Goal: Browse casually

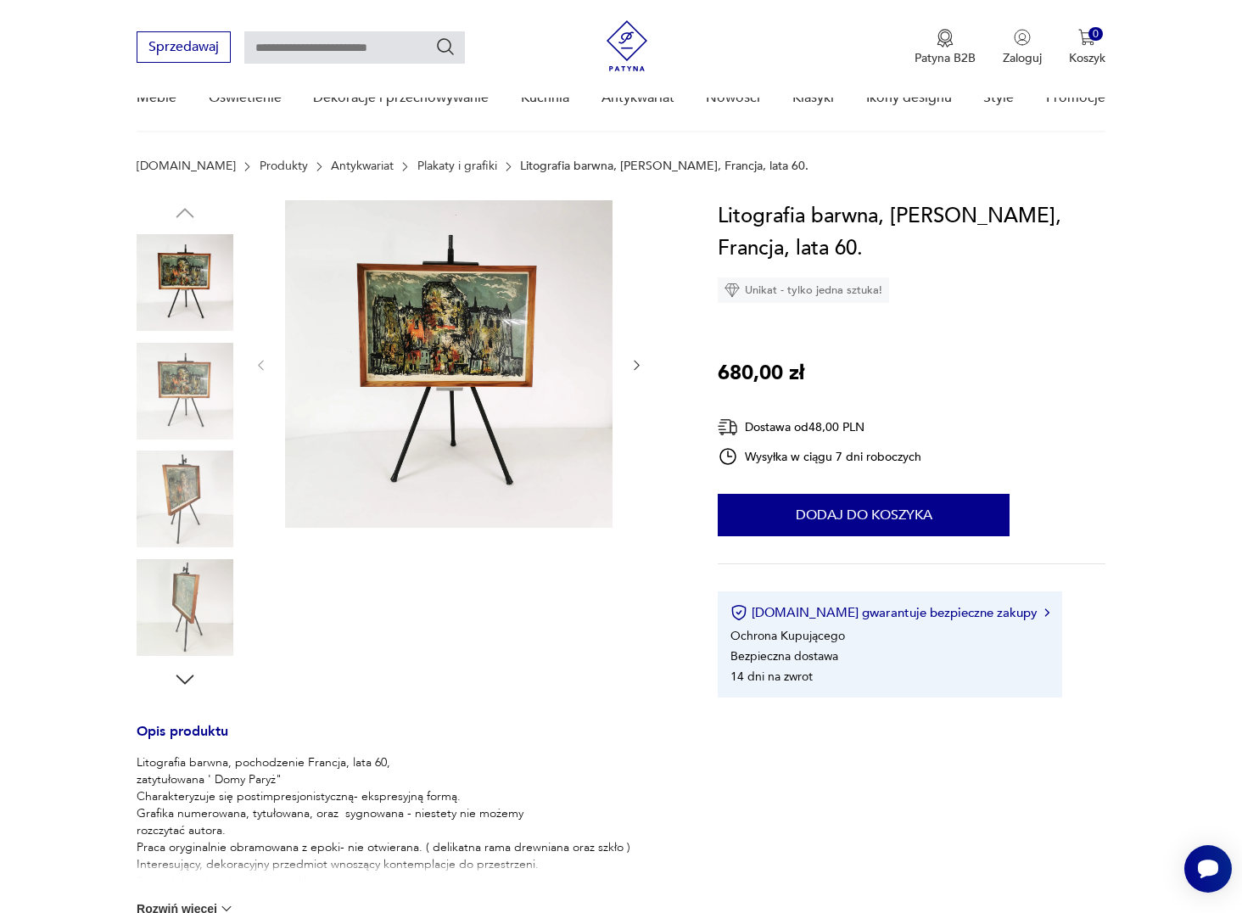
scroll to position [339, 0]
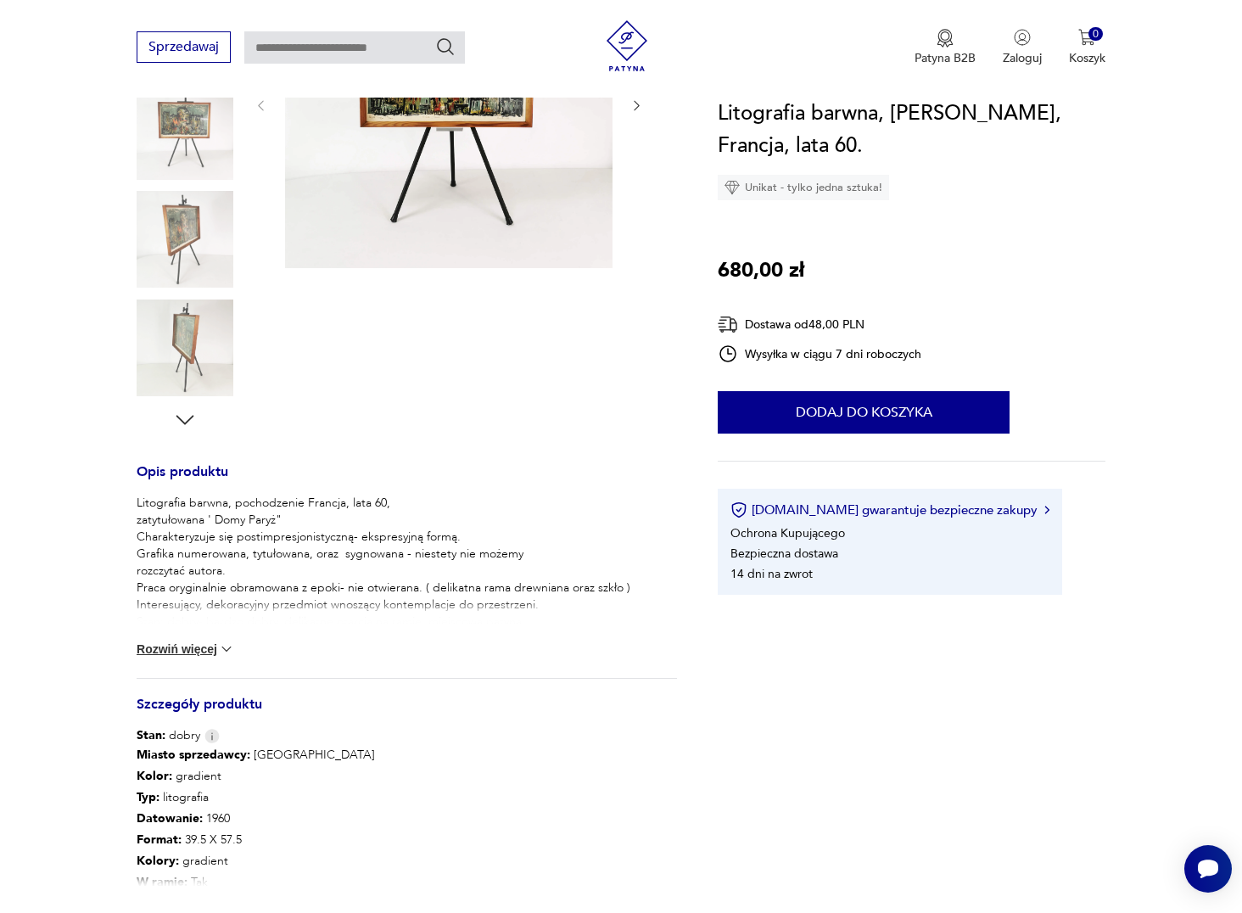
click at [214, 650] on button "Rozwiń więcej" at bounding box center [186, 649] width 98 height 17
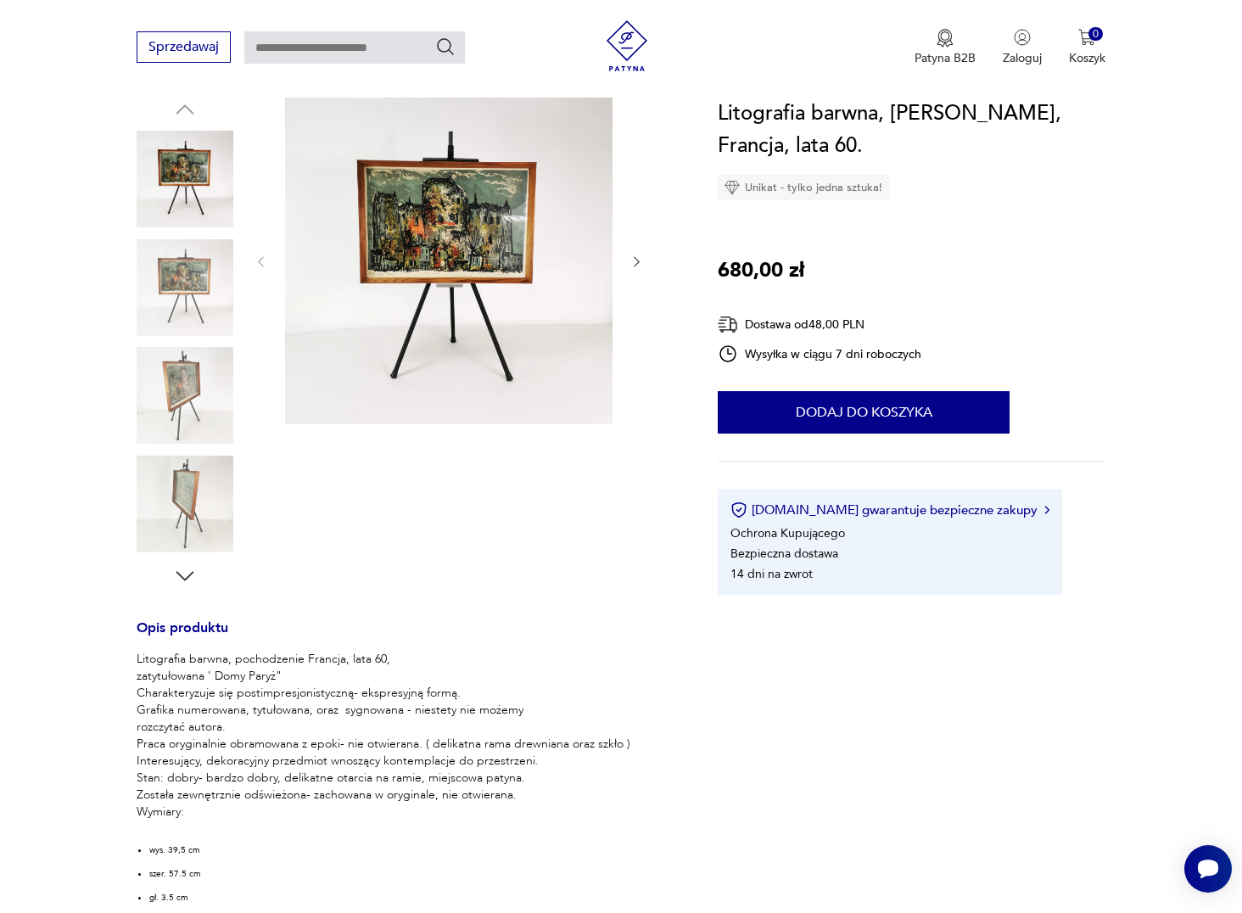
scroll to position [0, 0]
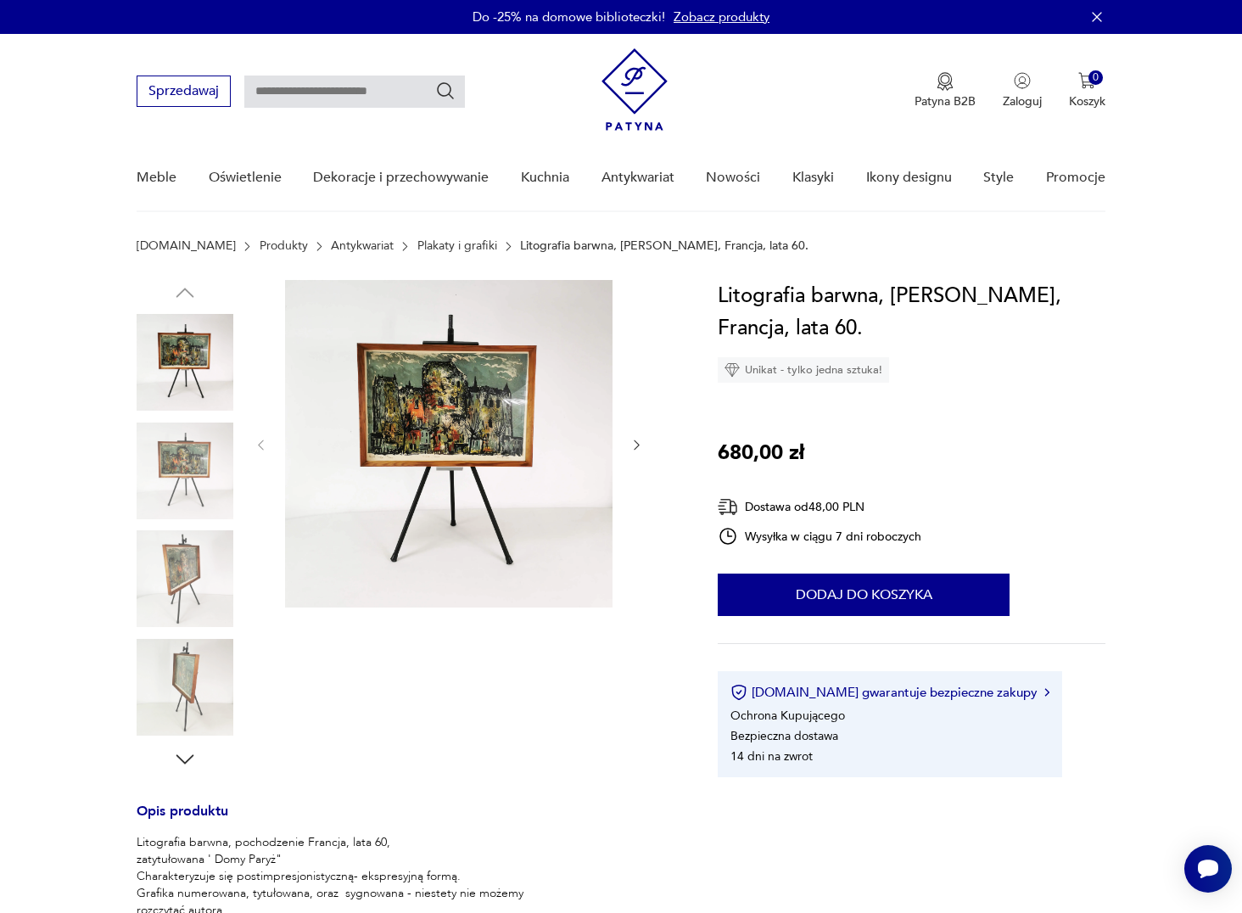
click at [474, 391] on img at bounding box center [449, 444] width 328 height 328
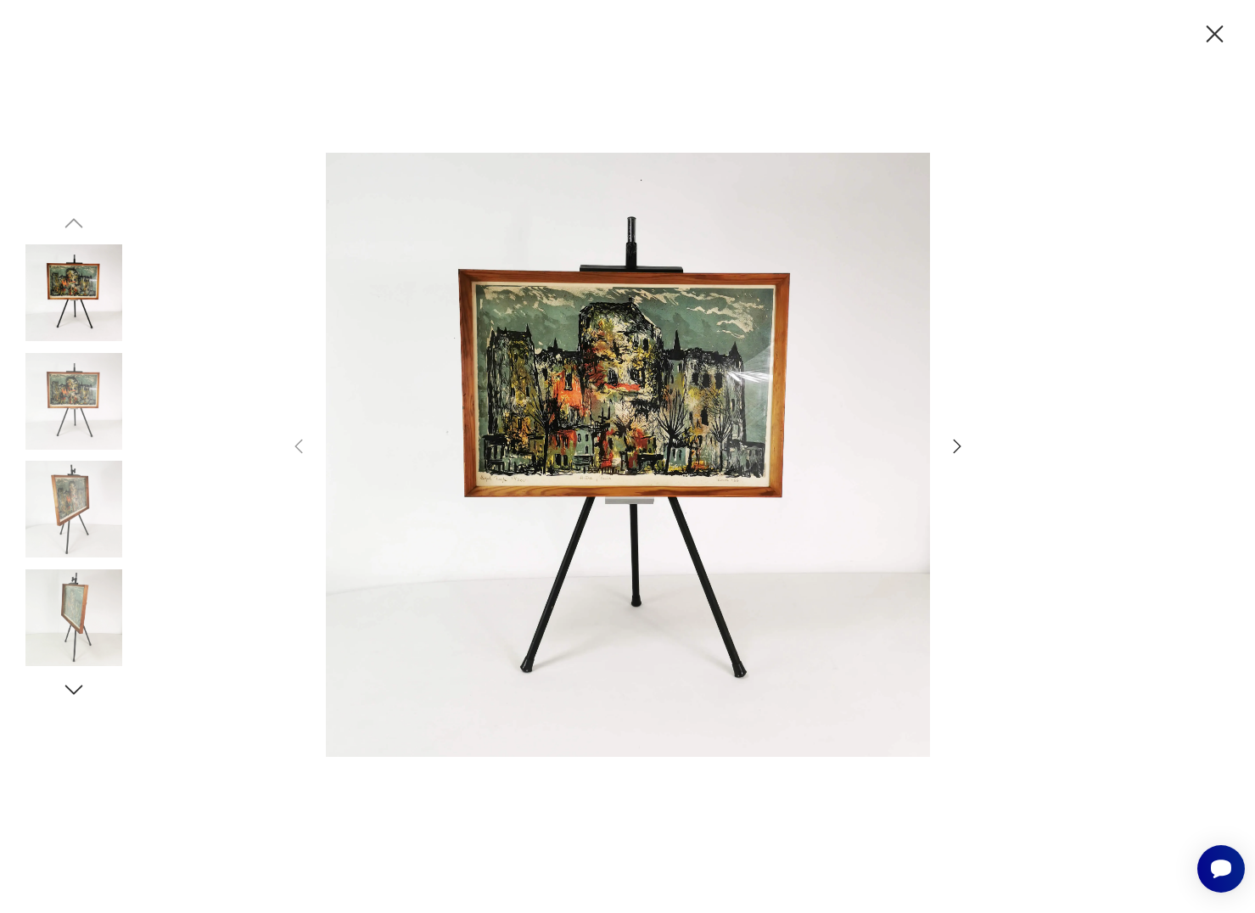
click at [950, 446] on icon "button" at bounding box center [957, 446] width 20 height 20
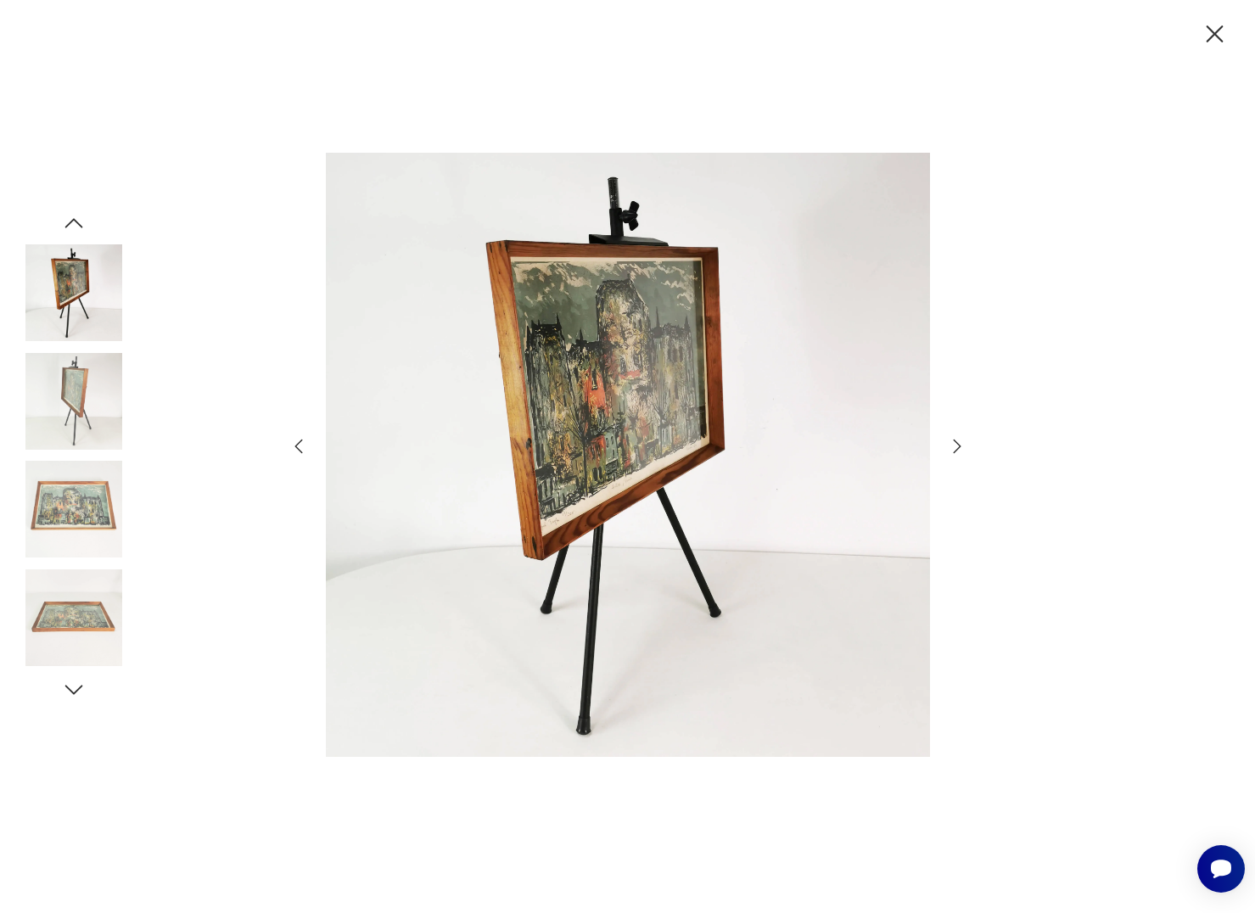
click at [950, 446] on icon "button" at bounding box center [957, 446] width 20 height 20
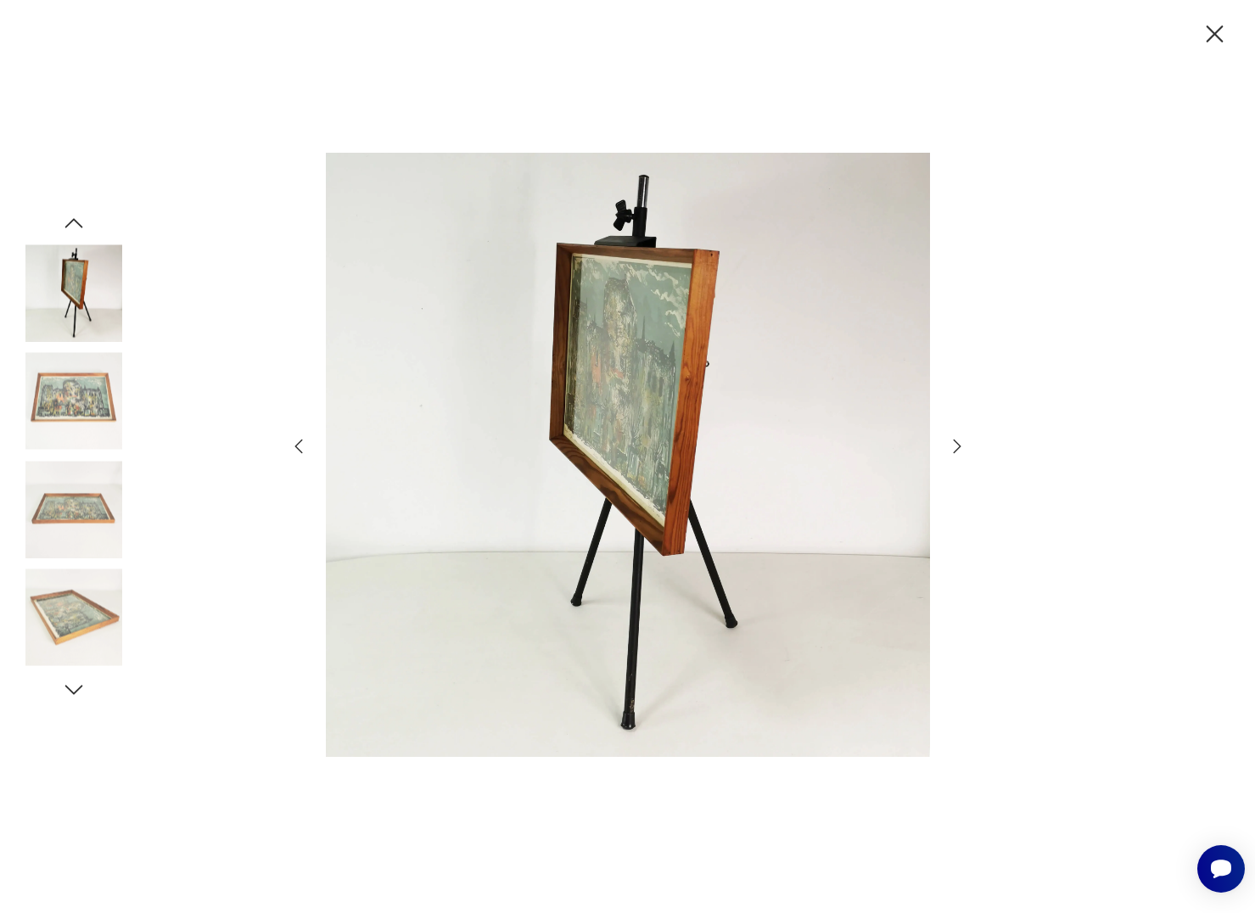
click at [950, 446] on icon "button" at bounding box center [957, 446] width 20 height 20
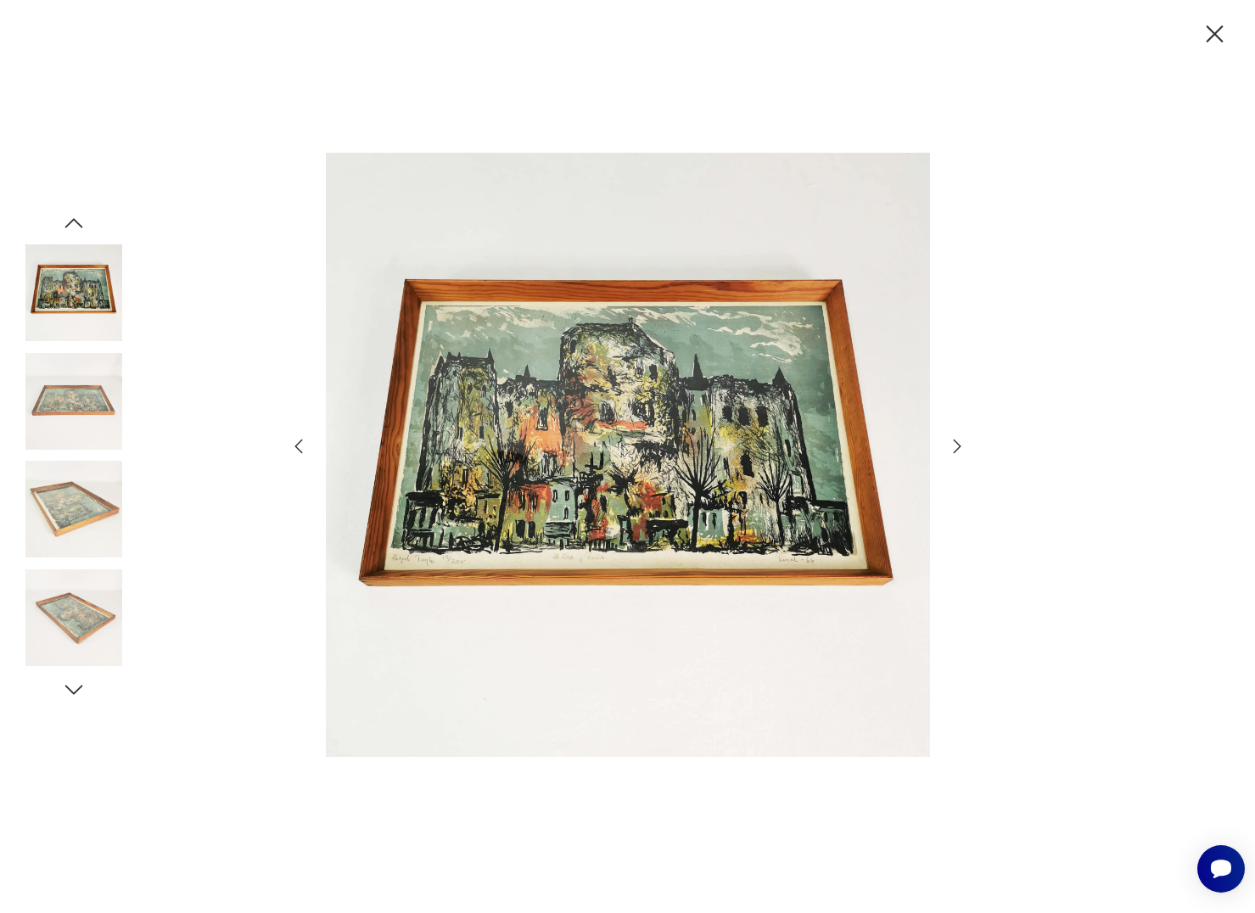
click at [950, 446] on icon "button" at bounding box center [957, 446] width 20 height 20
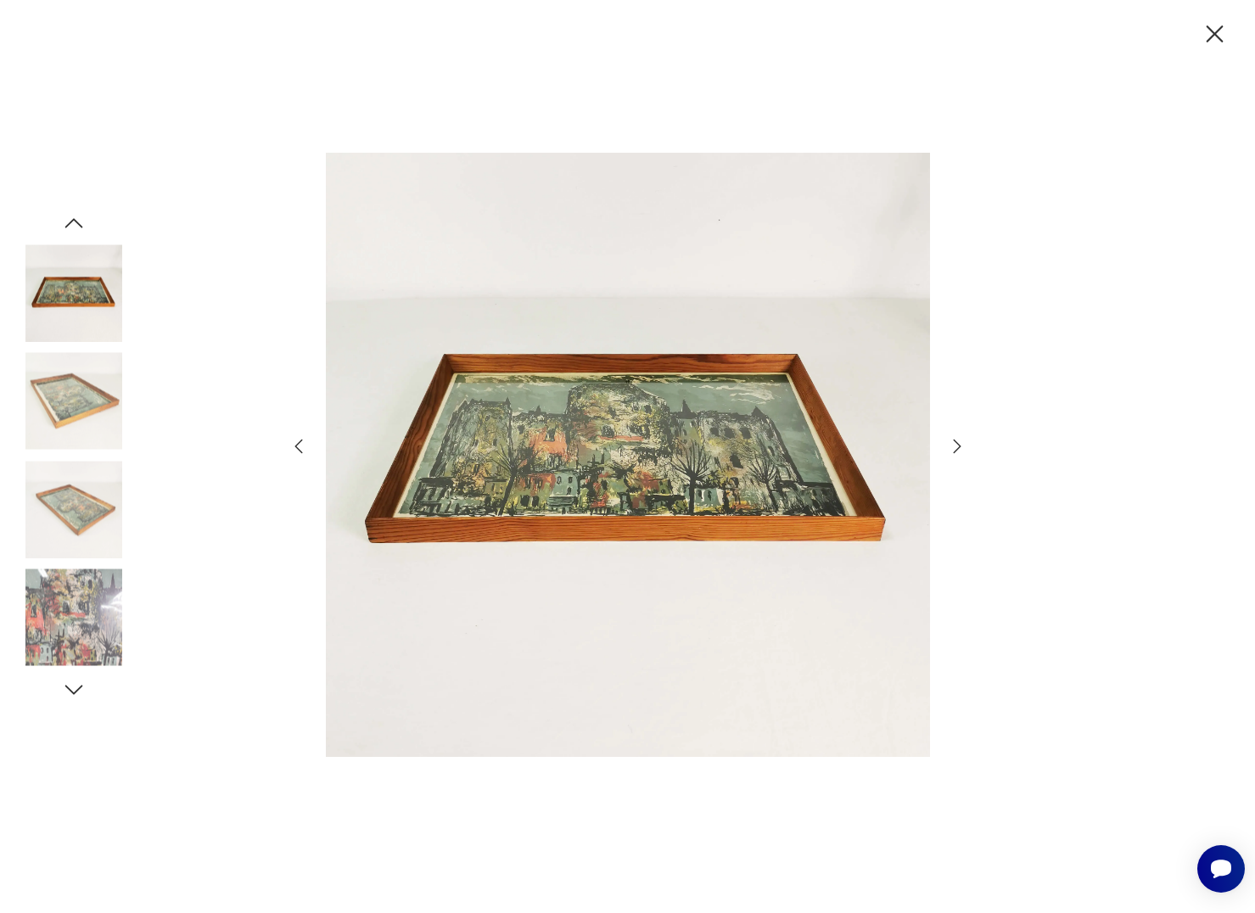
click at [950, 446] on icon "button" at bounding box center [957, 446] width 20 height 20
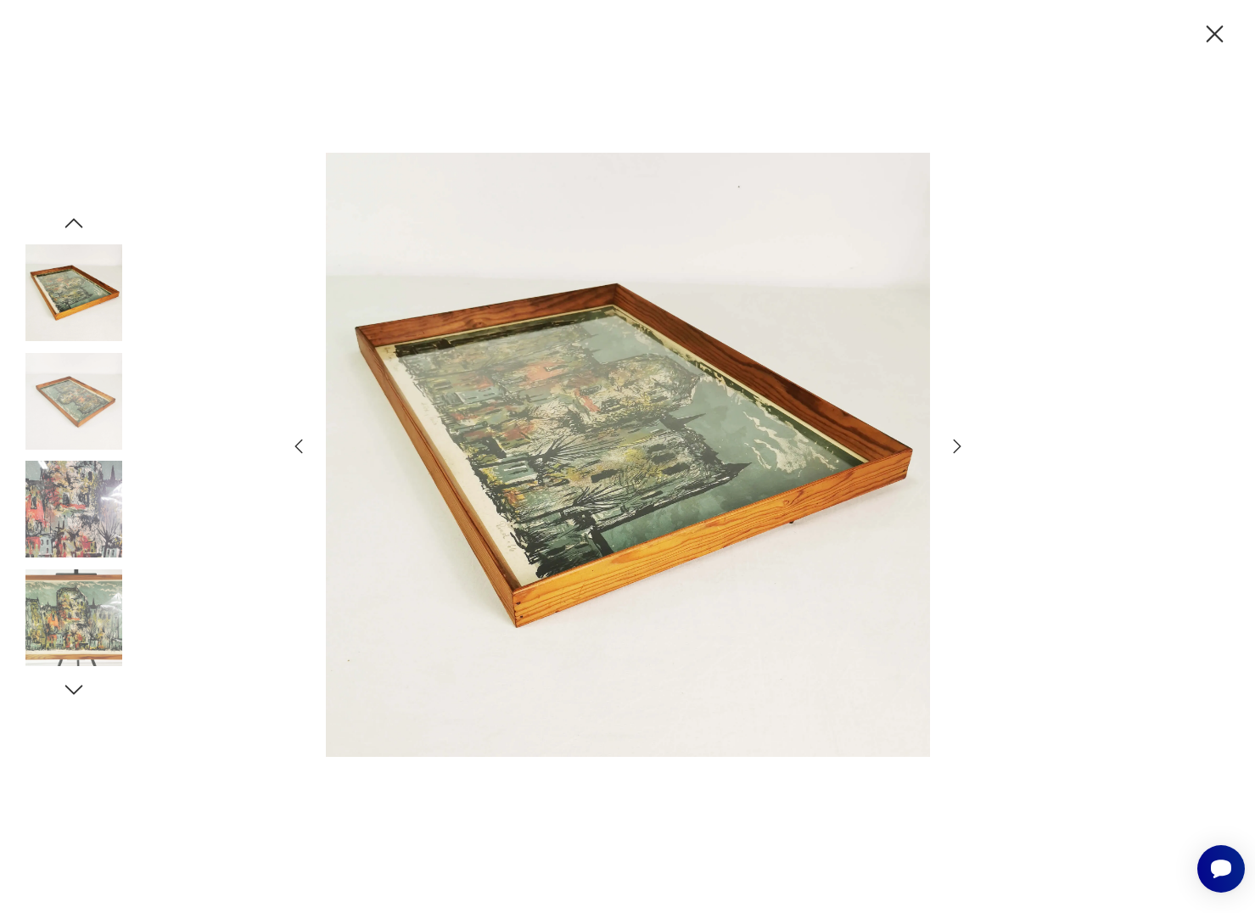
click at [950, 446] on icon "button" at bounding box center [957, 446] width 20 height 20
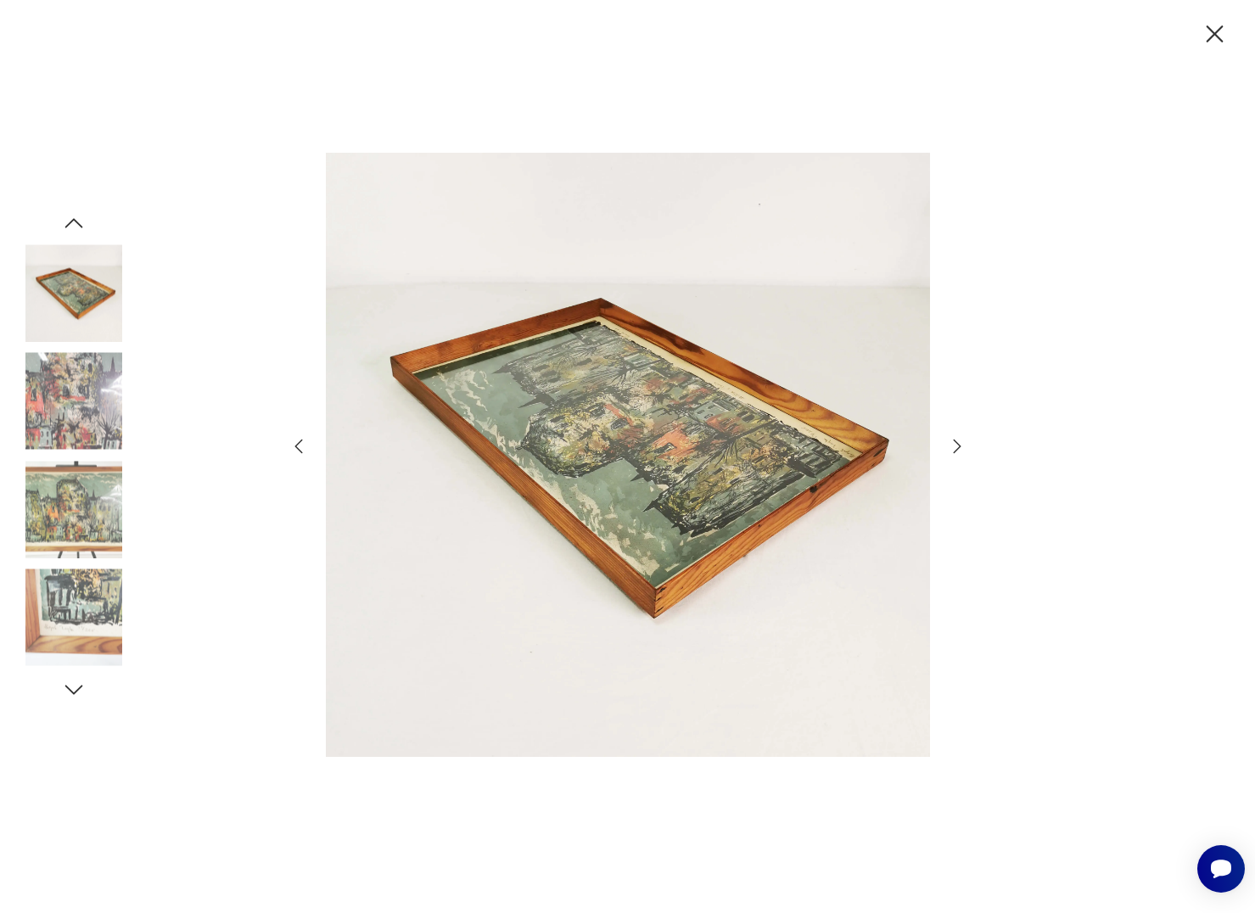
click at [950, 446] on icon "button" at bounding box center [957, 446] width 20 height 20
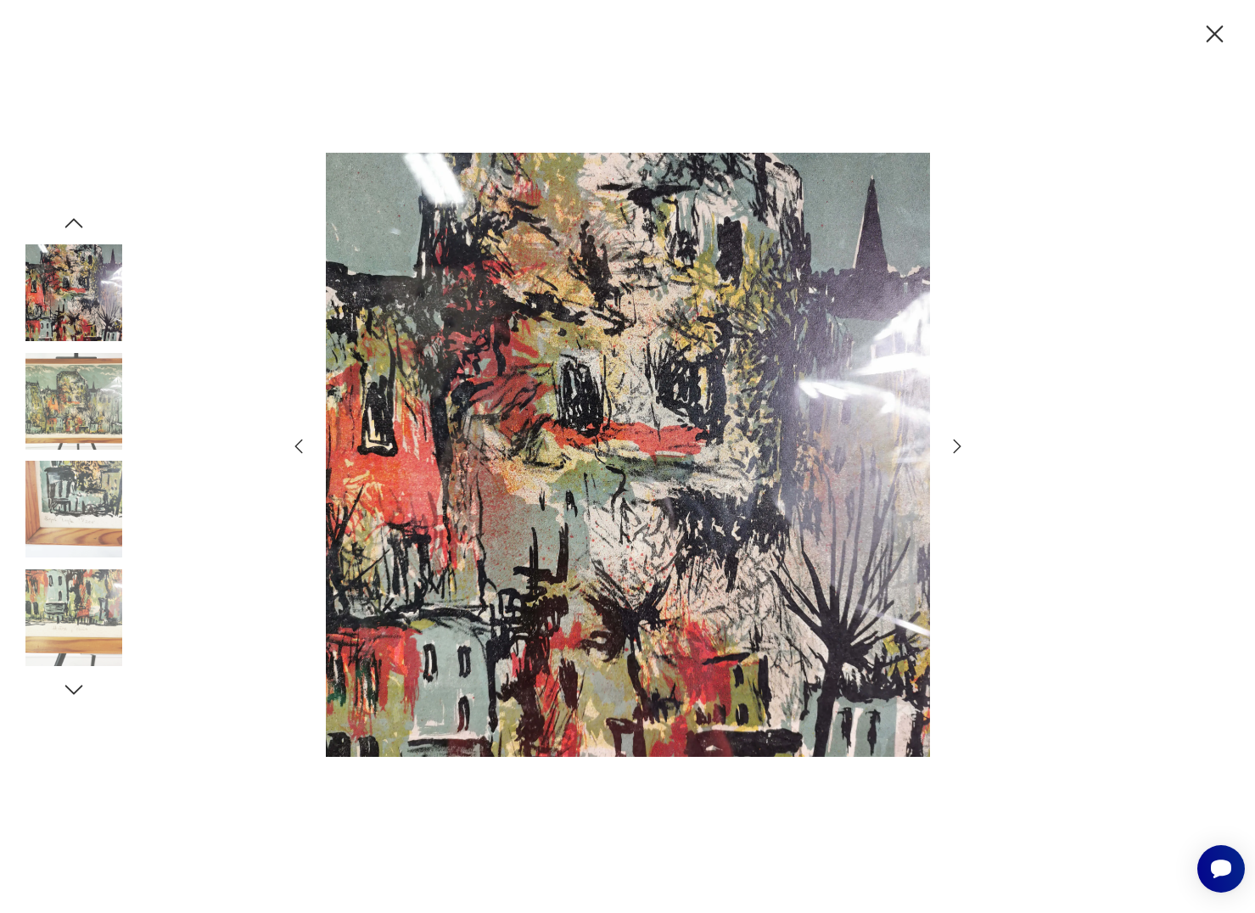
click at [950, 446] on icon "button" at bounding box center [957, 446] width 20 height 20
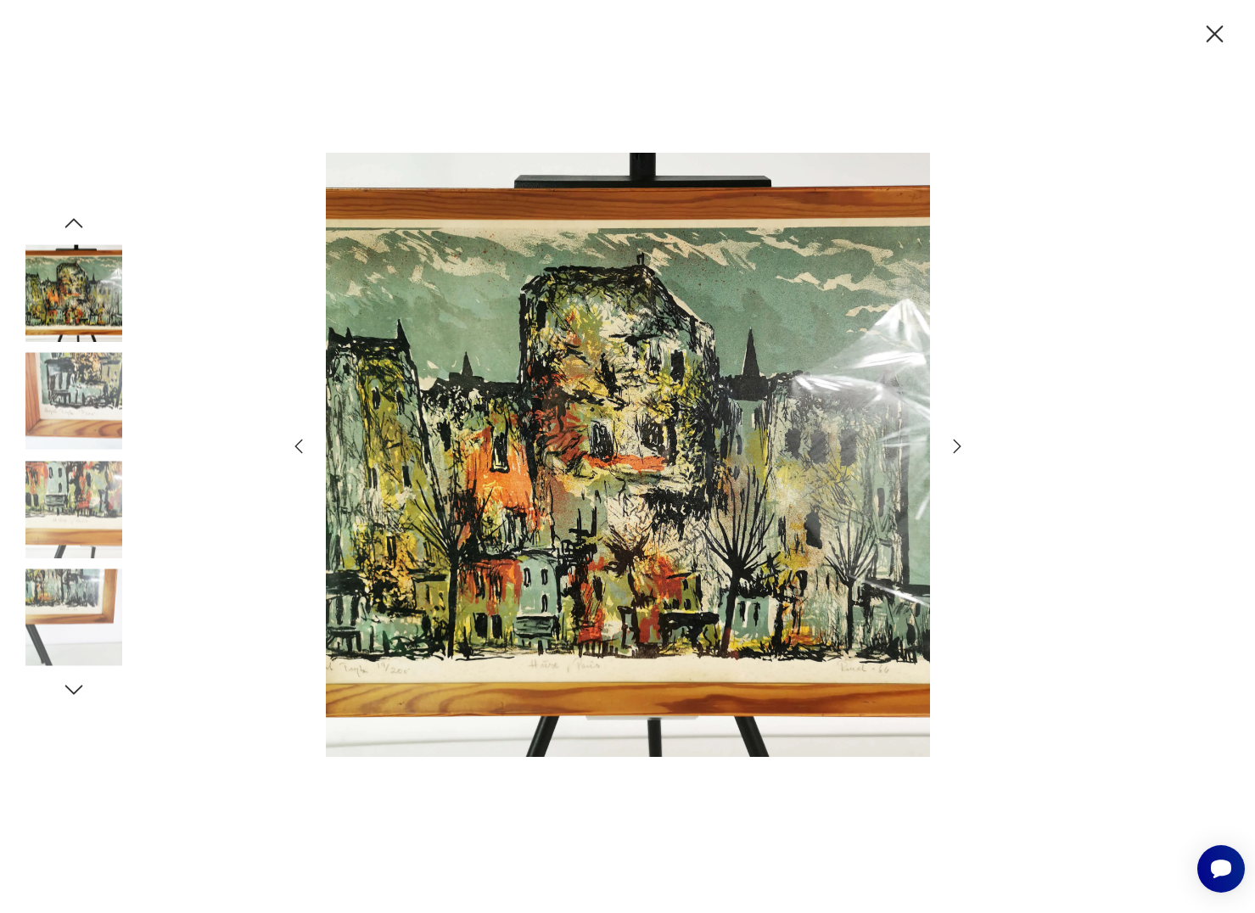
click at [950, 446] on icon "button" at bounding box center [957, 446] width 20 height 20
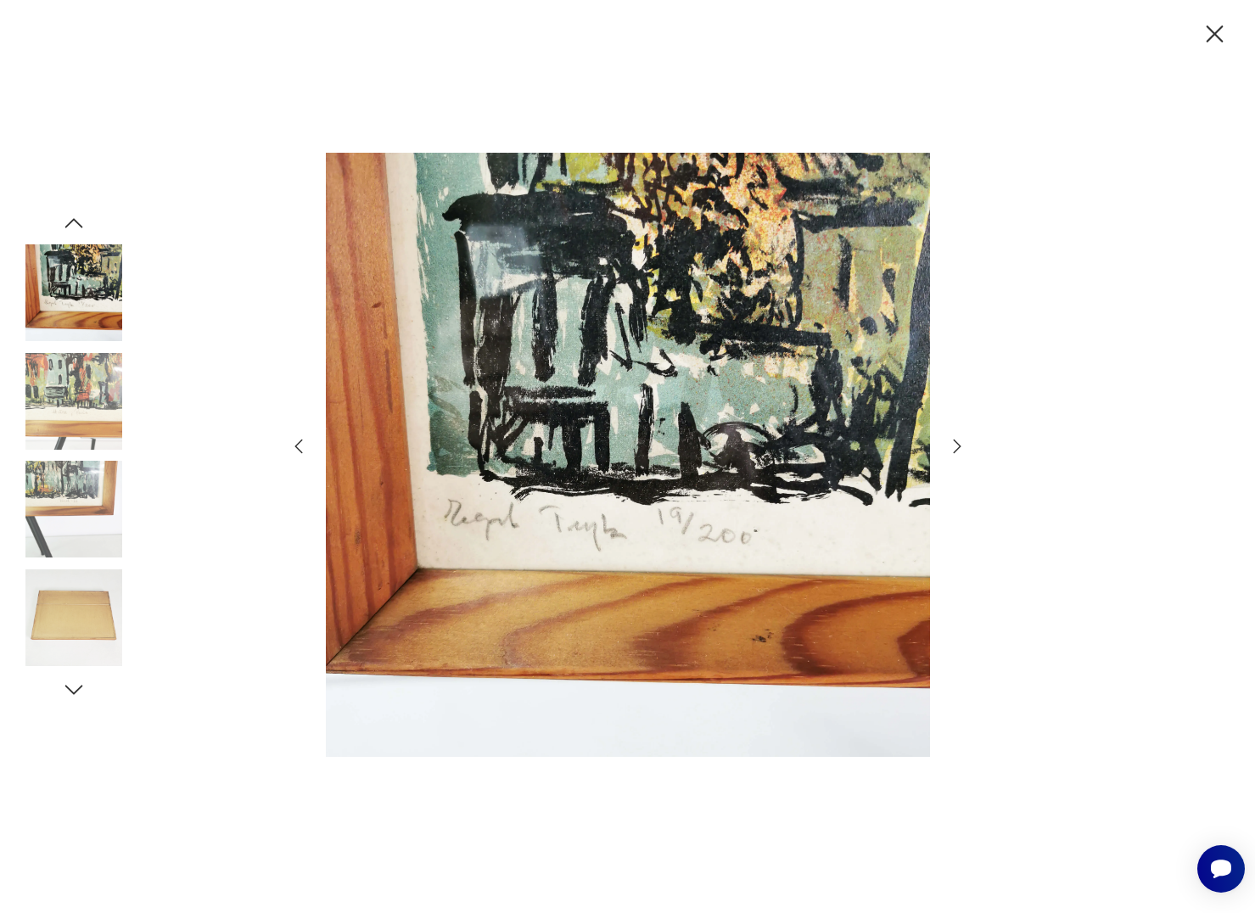
click at [950, 446] on icon "button" at bounding box center [957, 446] width 20 height 20
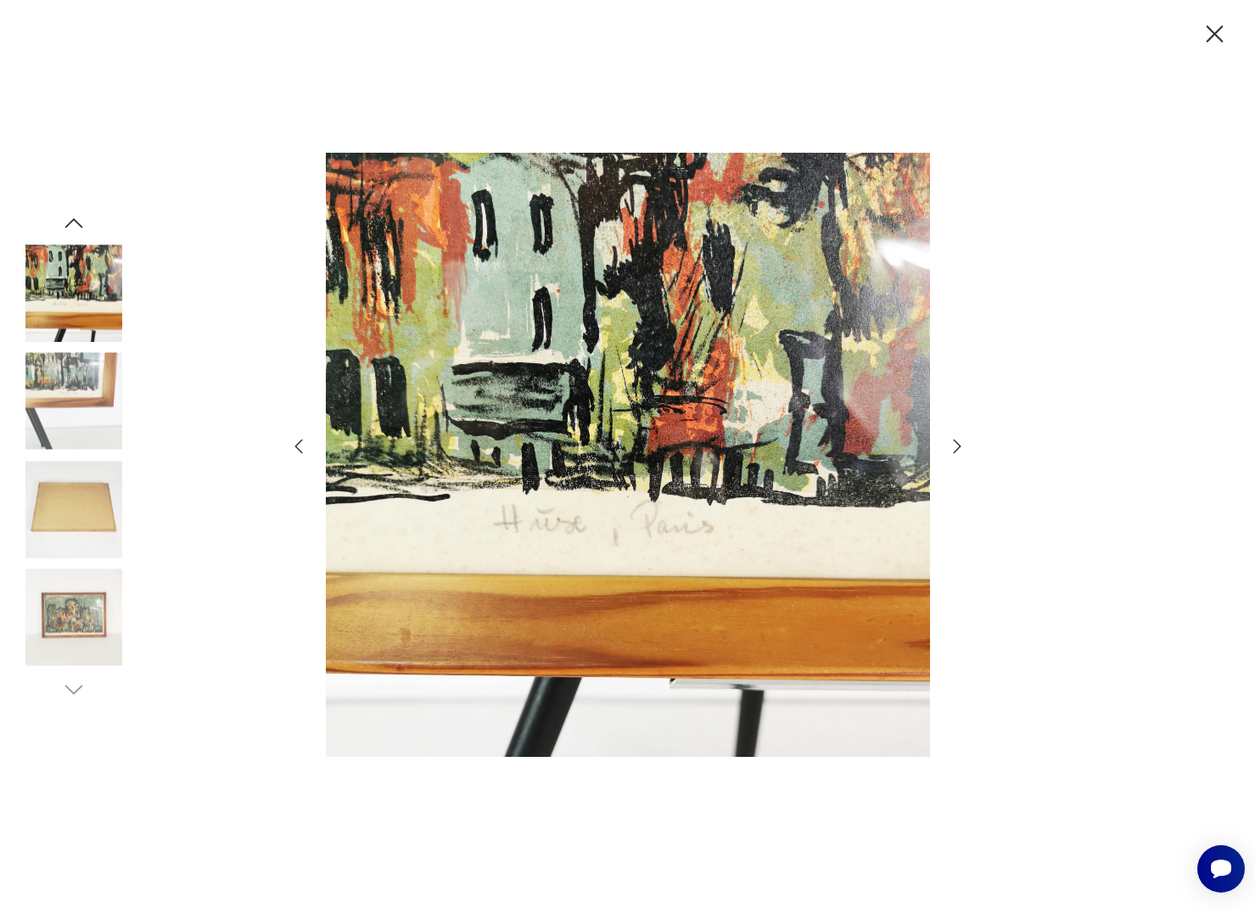
click at [950, 446] on icon "button" at bounding box center [957, 446] width 20 height 20
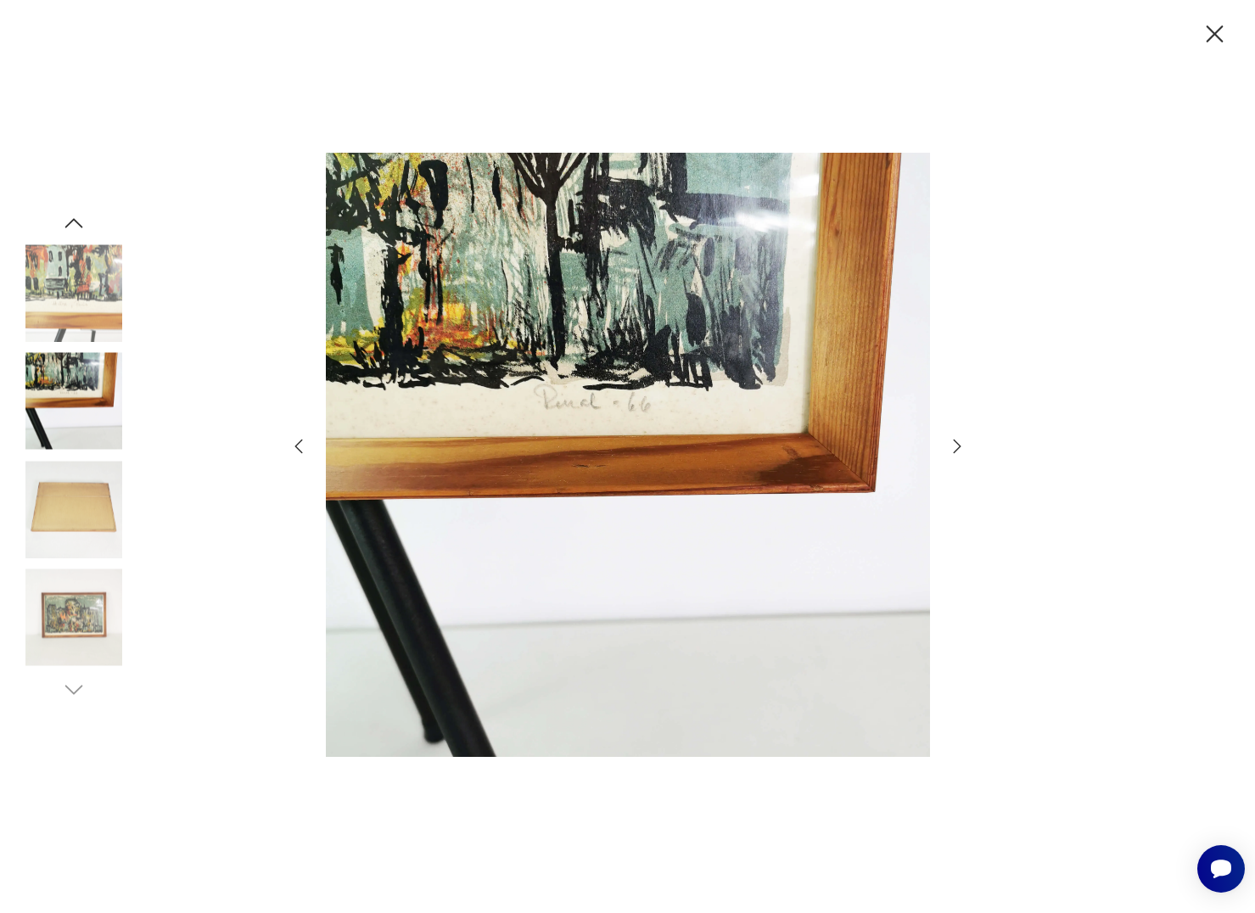
click at [950, 446] on icon "button" at bounding box center [957, 446] width 20 height 20
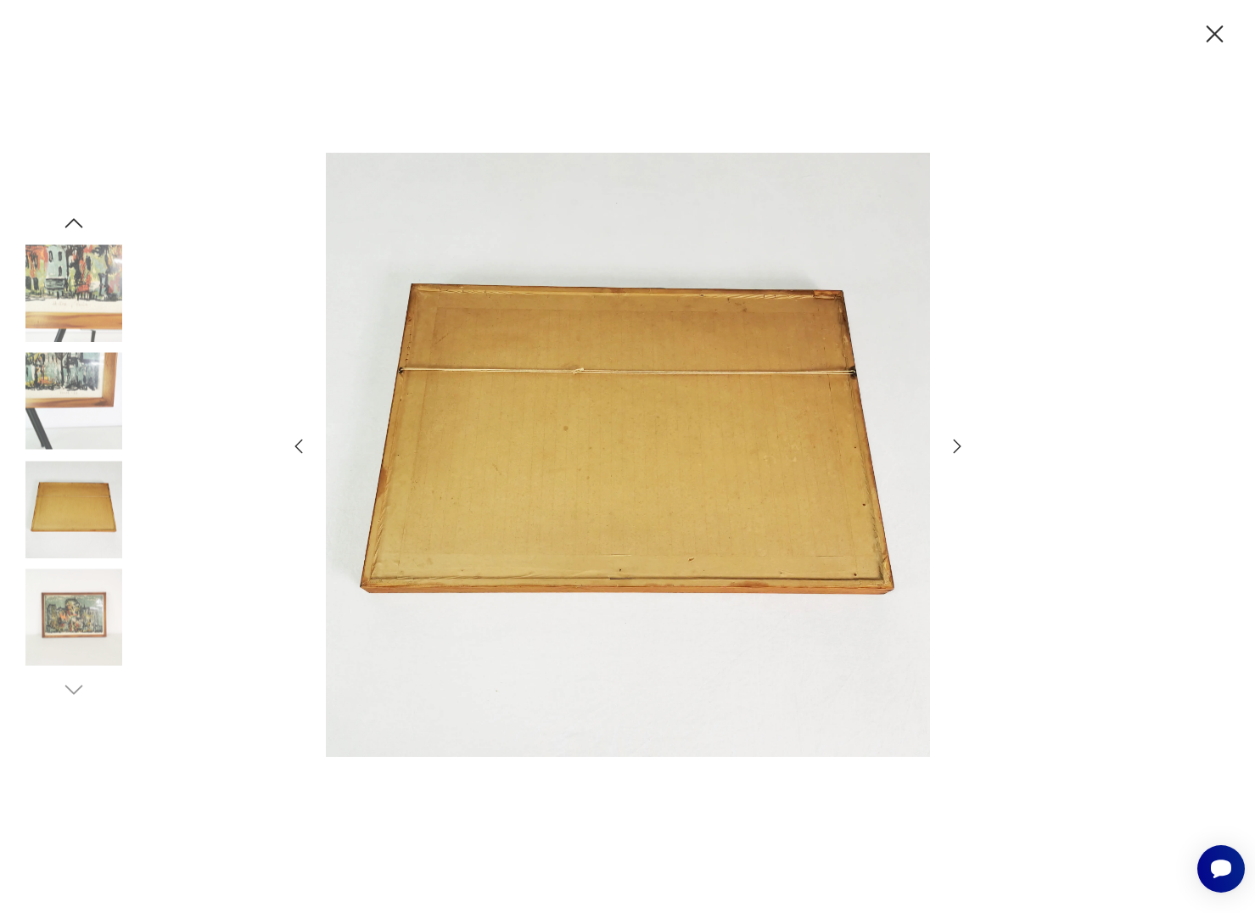
click at [1211, 30] on icon "button" at bounding box center [1215, 33] width 17 height 17
